Goal: Check status: Check status

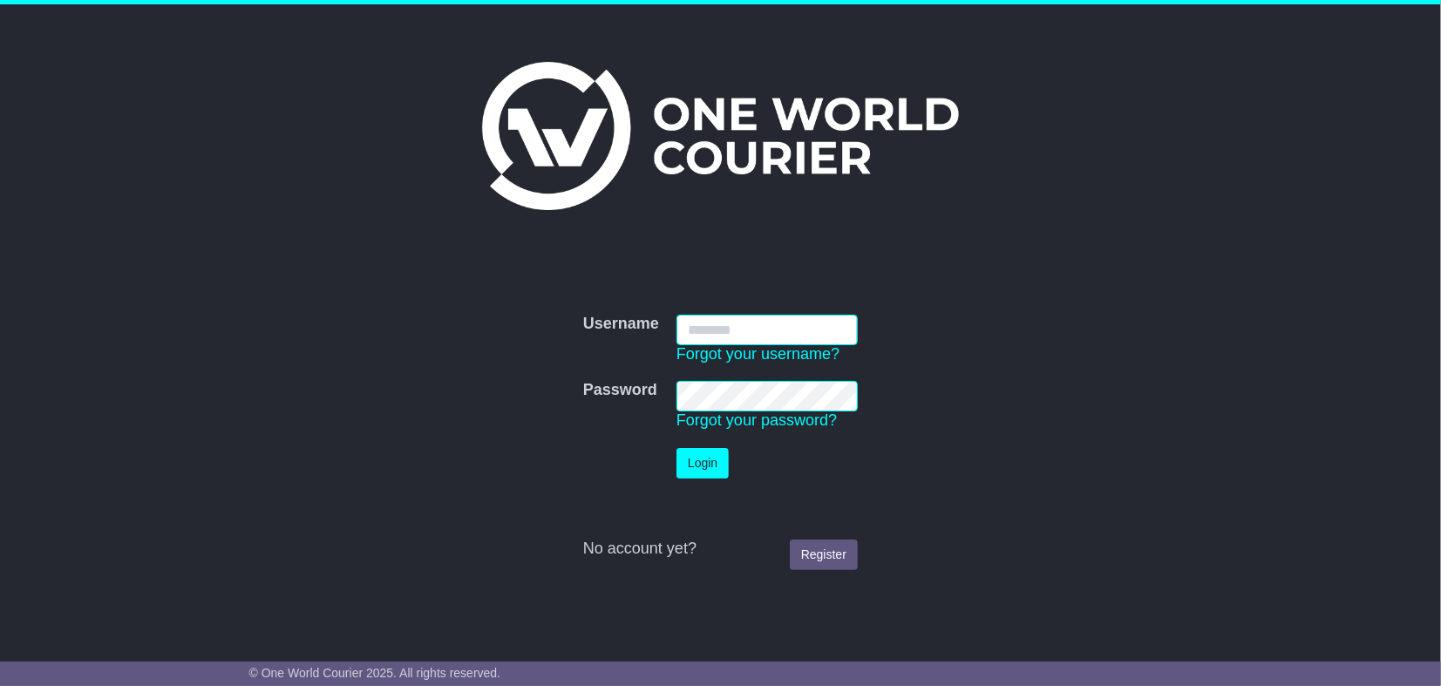
type input "**********"
click at [696, 461] on button "Login" at bounding box center [702, 463] width 52 height 31
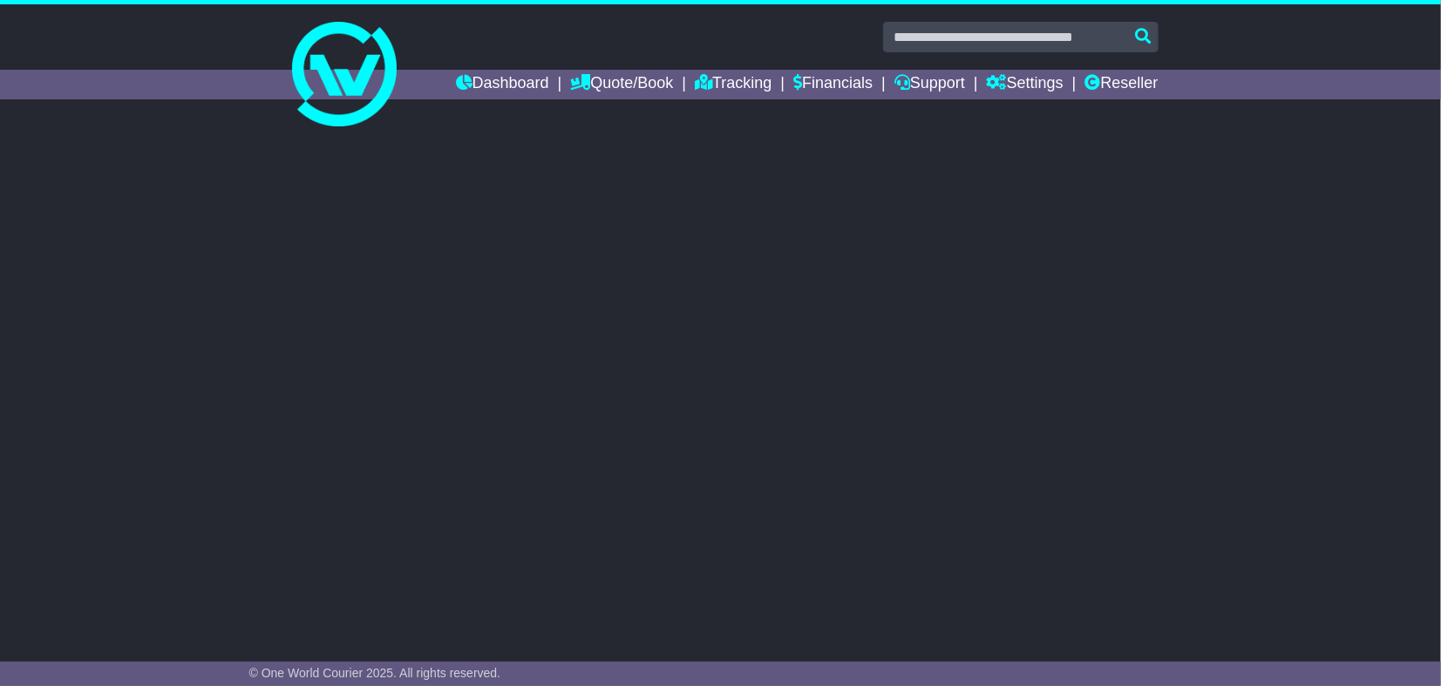
select select "**"
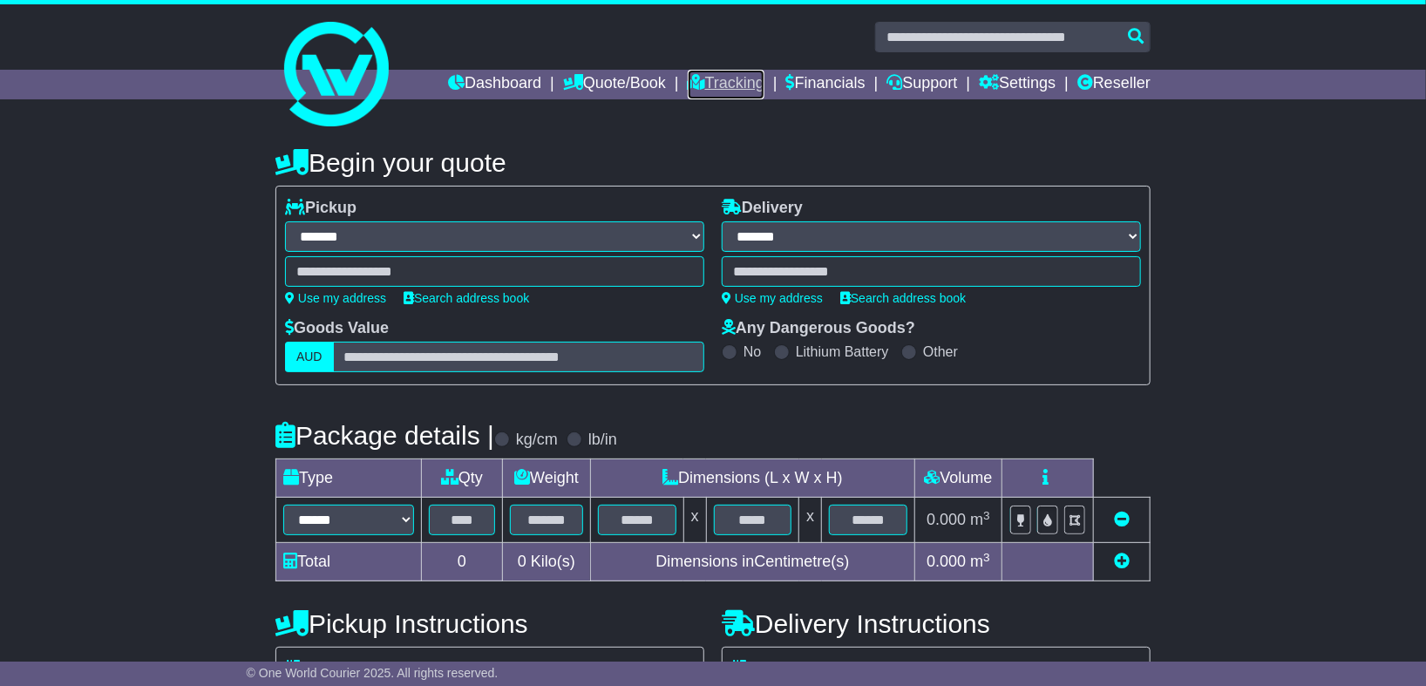
click at [698, 78] on link "Tracking" at bounding box center [726, 85] width 77 height 30
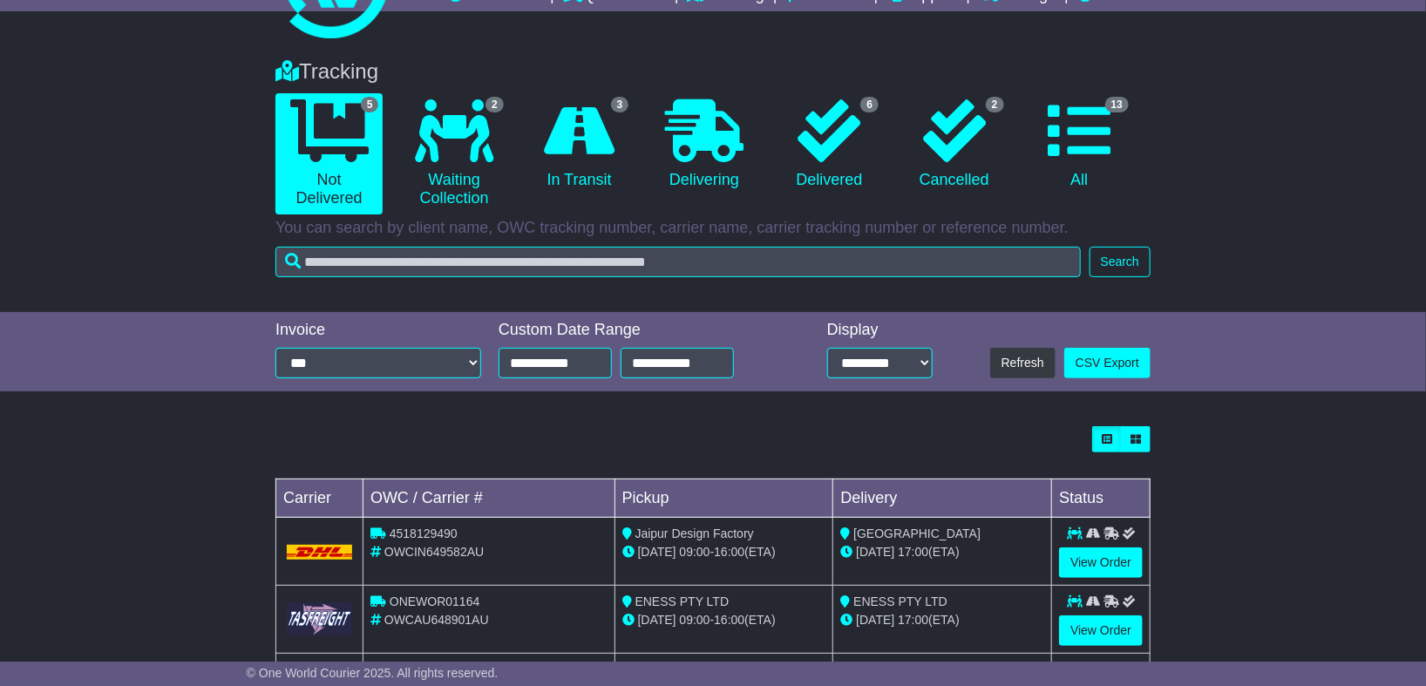
scroll to position [194, 0]
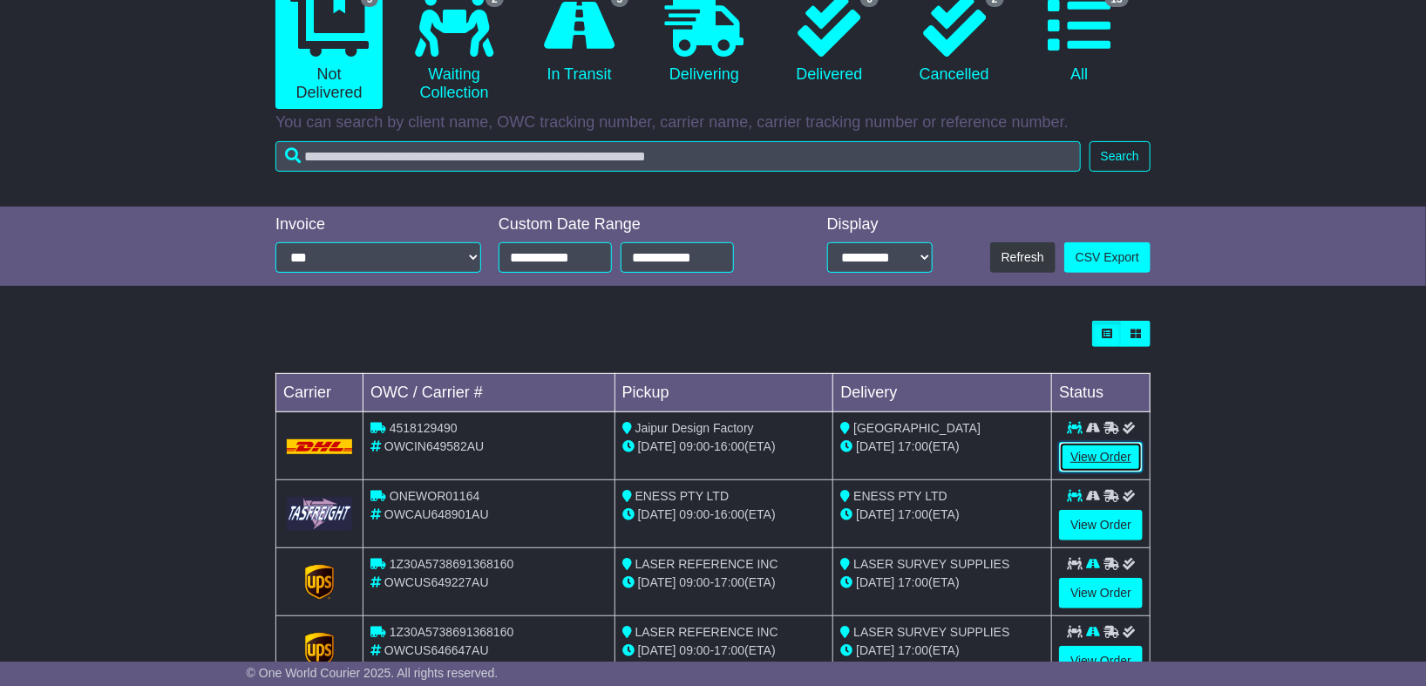
click at [1102, 457] on link "View Order" at bounding box center [1101, 457] width 84 height 31
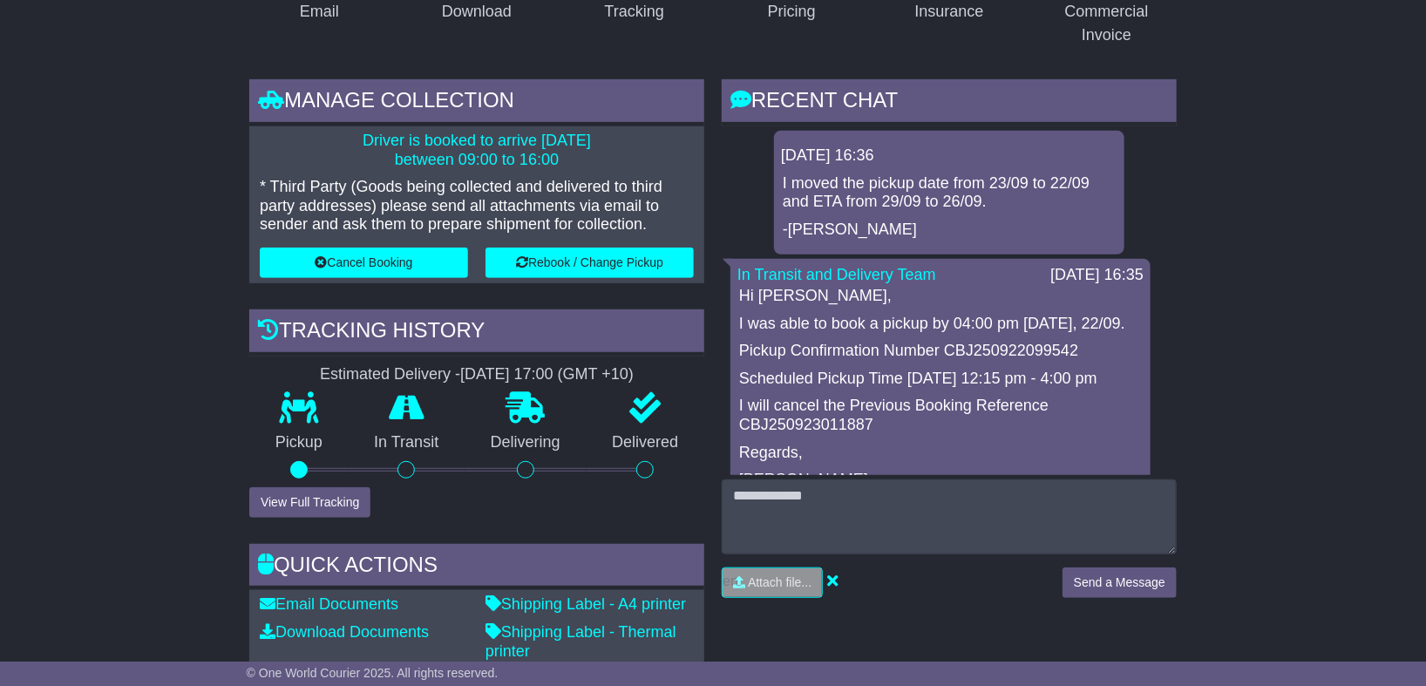
scroll to position [387, 0]
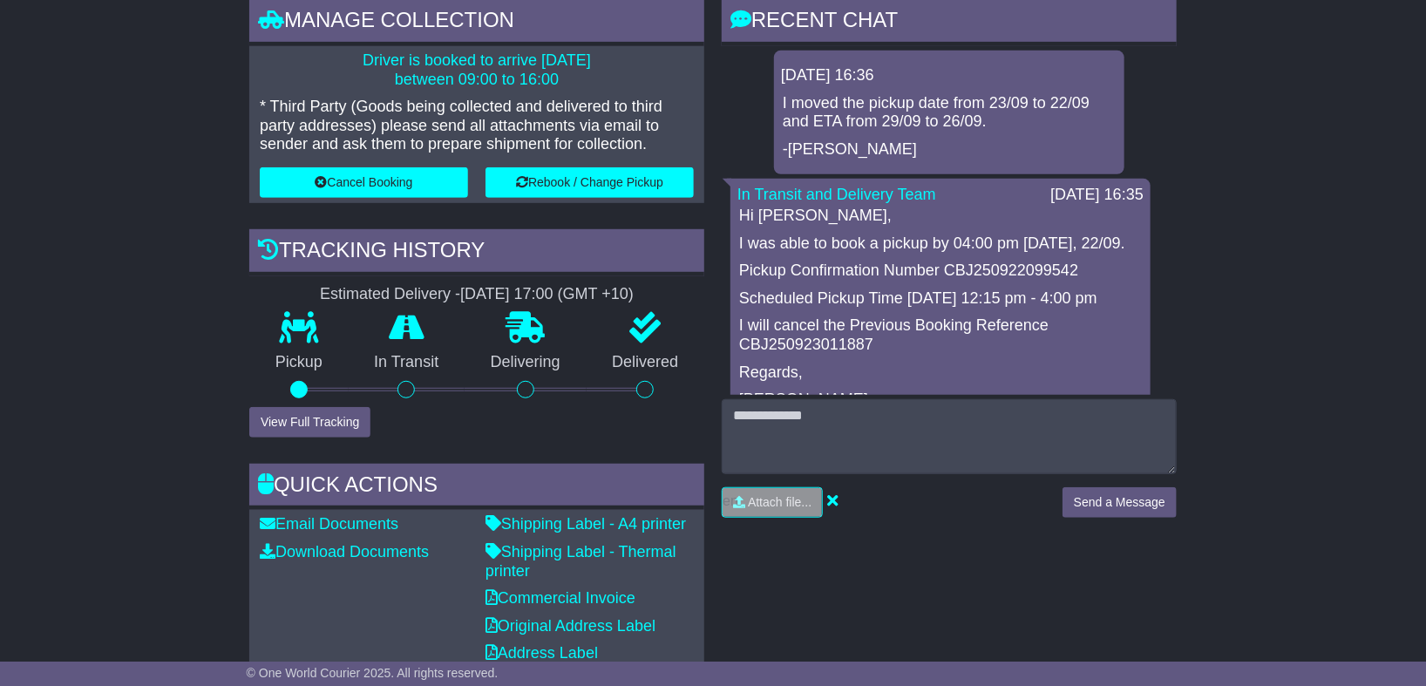
click at [927, 576] on div "RECENT CHAT Loading... No messages 22 Sep 2025 16:36 I moved the pickup date fr…" at bounding box center [949, 338] width 472 height 678
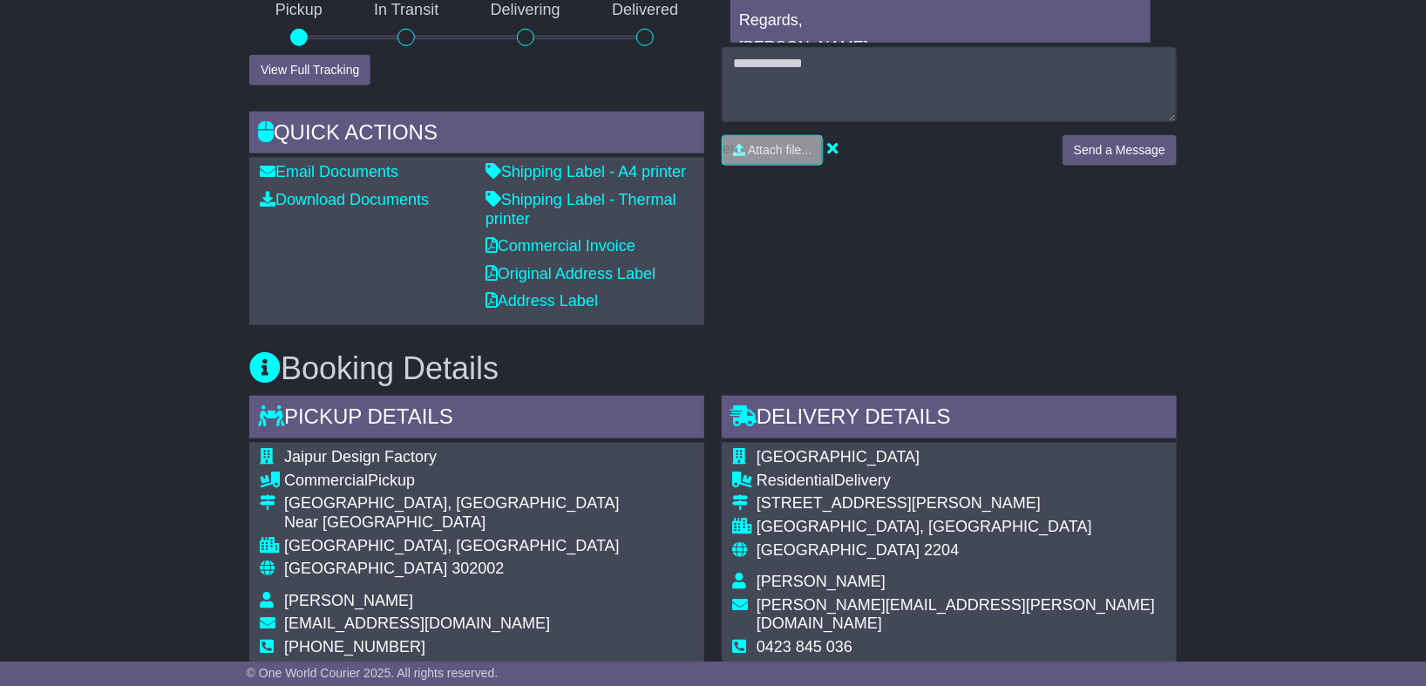
scroll to position [872, 0]
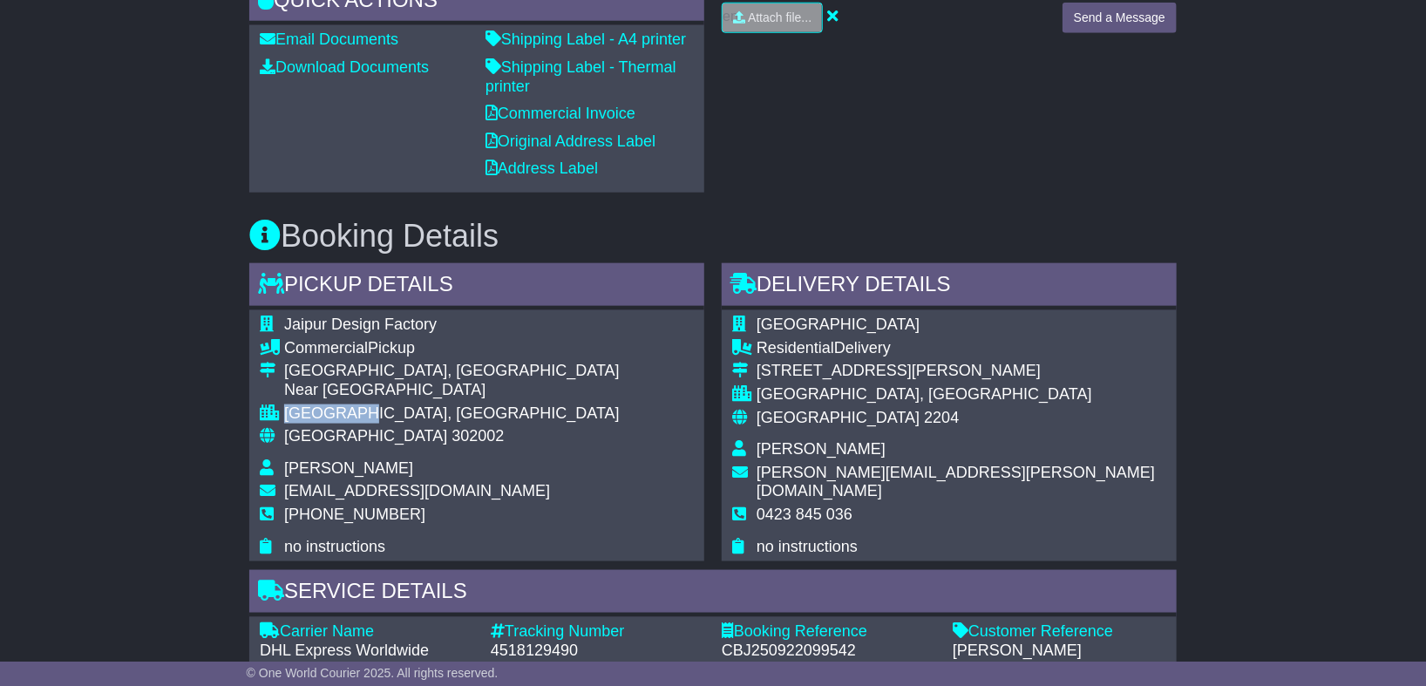
drag, startPoint x: 287, startPoint y: 412, endPoint x: 349, endPoint y: 409, distance: 62.0
click at [349, 409] on div "JAIPUR, RJ" at bounding box center [452, 413] width 336 height 19
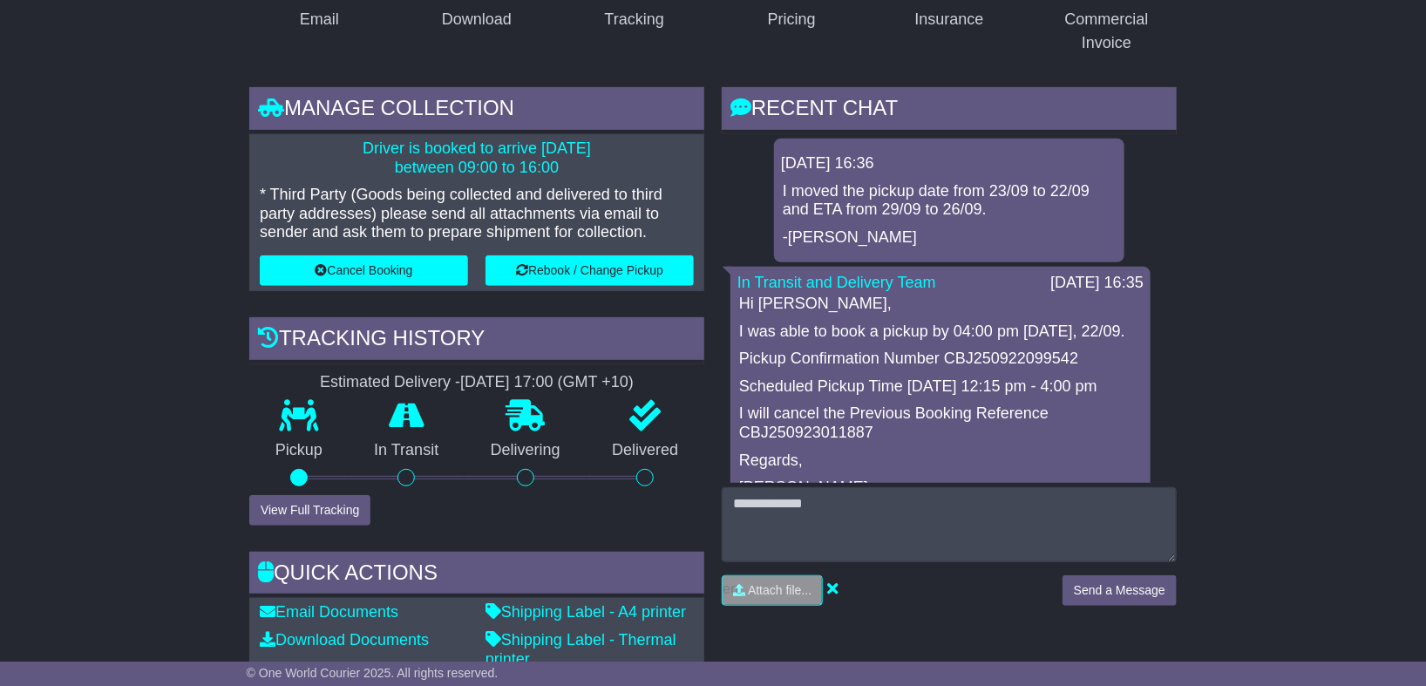
scroll to position [290, 0]
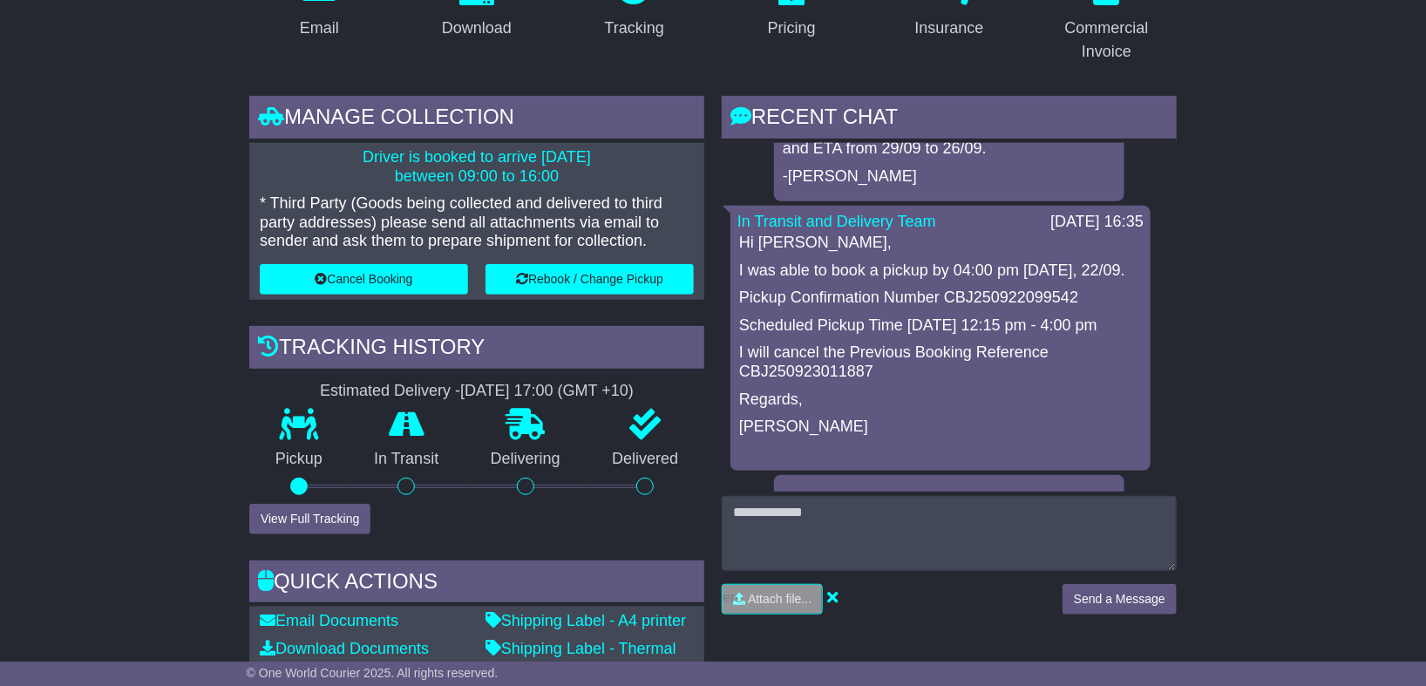
scroll to position [0, 0]
